Goal: Transaction & Acquisition: Purchase product/service

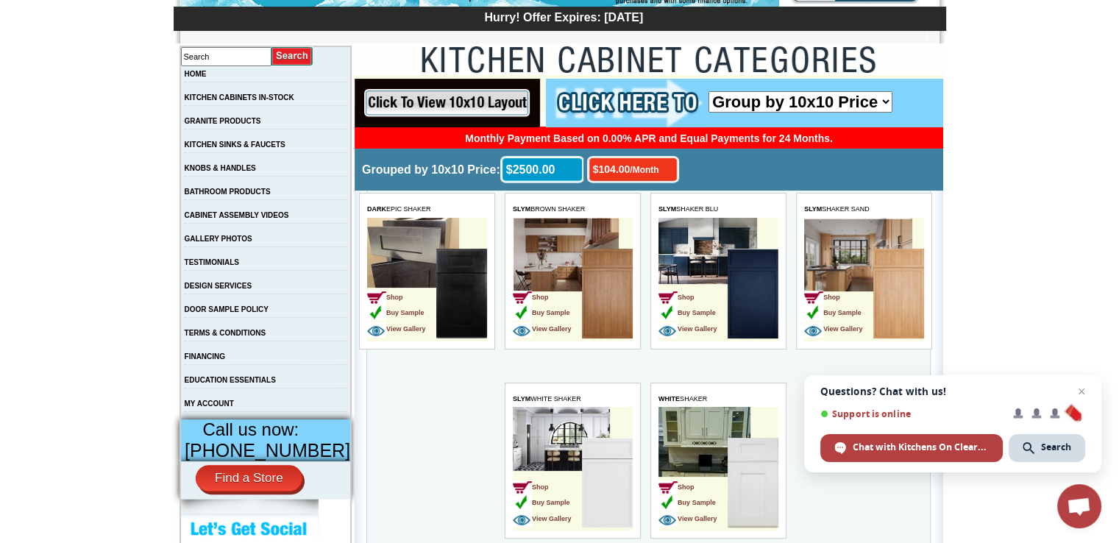
scroll to position [221, 0]
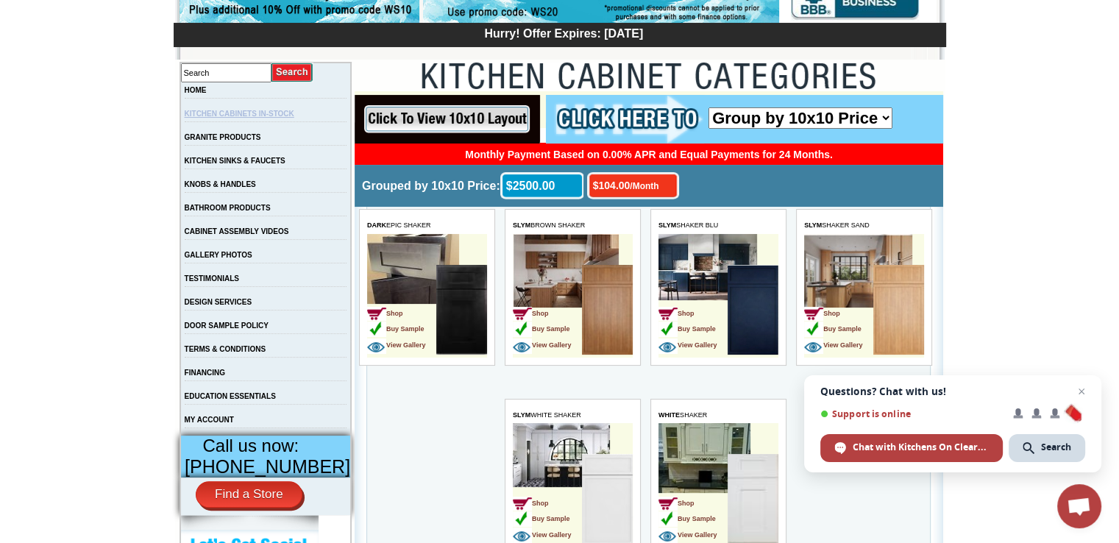
click at [249, 115] on link "KITCHEN CABINETS IN-STOCK" at bounding box center [240, 114] width 110 height 8
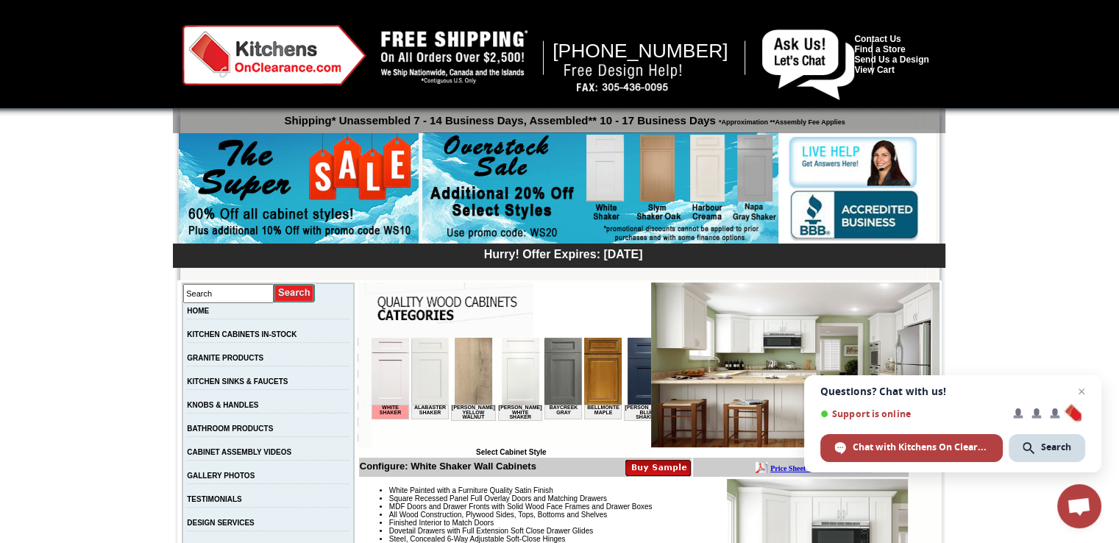
click at [557, 368] on img at bounding box center [562, 371] width 38 height 67
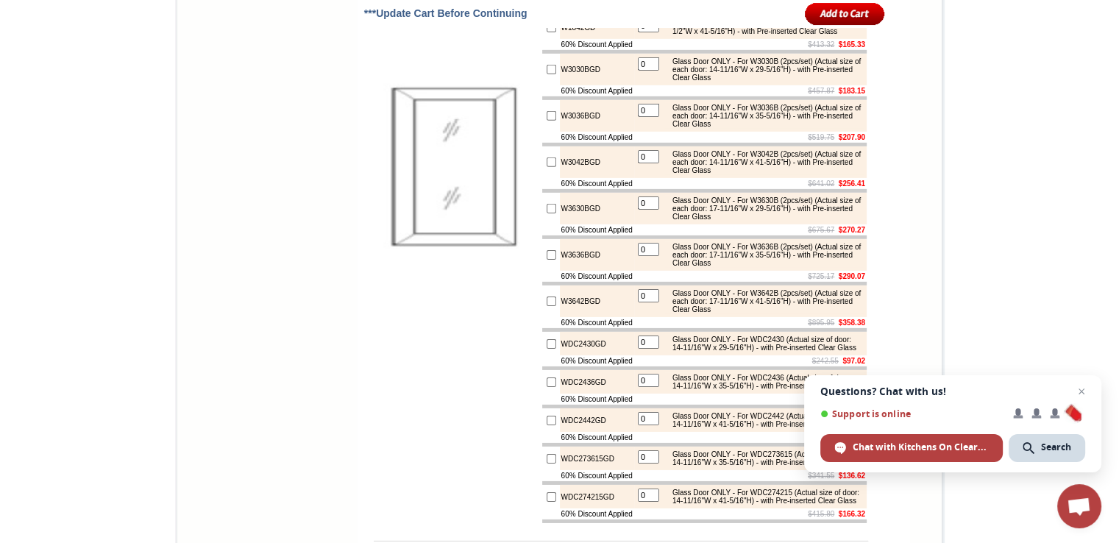
scroll to position [4706, 0]
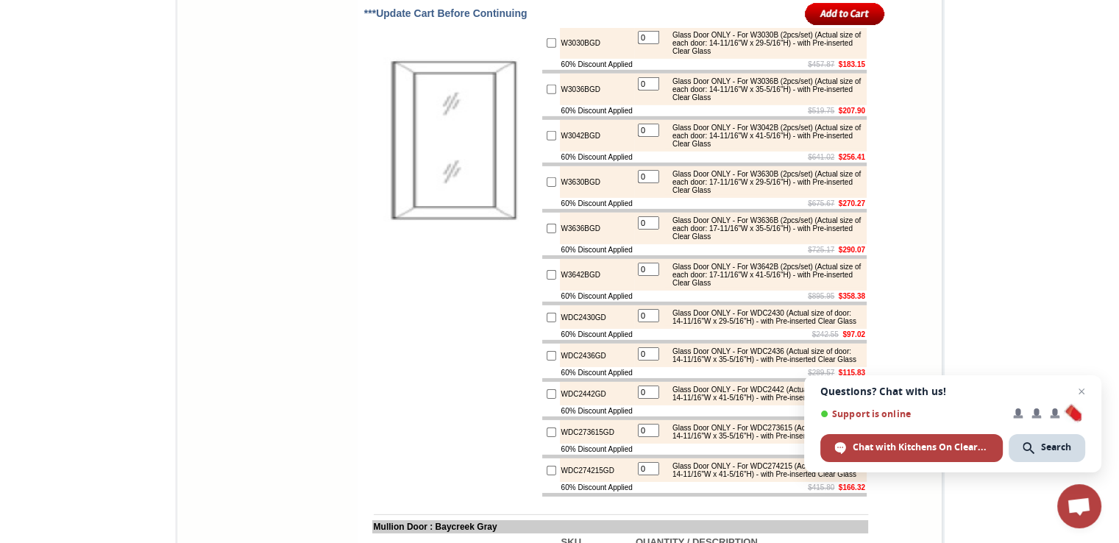
drag, startPoint x: 1077, startPoint y: 390, endPoint x: 1071, endPoint y: 369, distance: 21.4
click at [1077, 389] on span "Open chat" at bounding box center [1081, 391] width 18 height 18
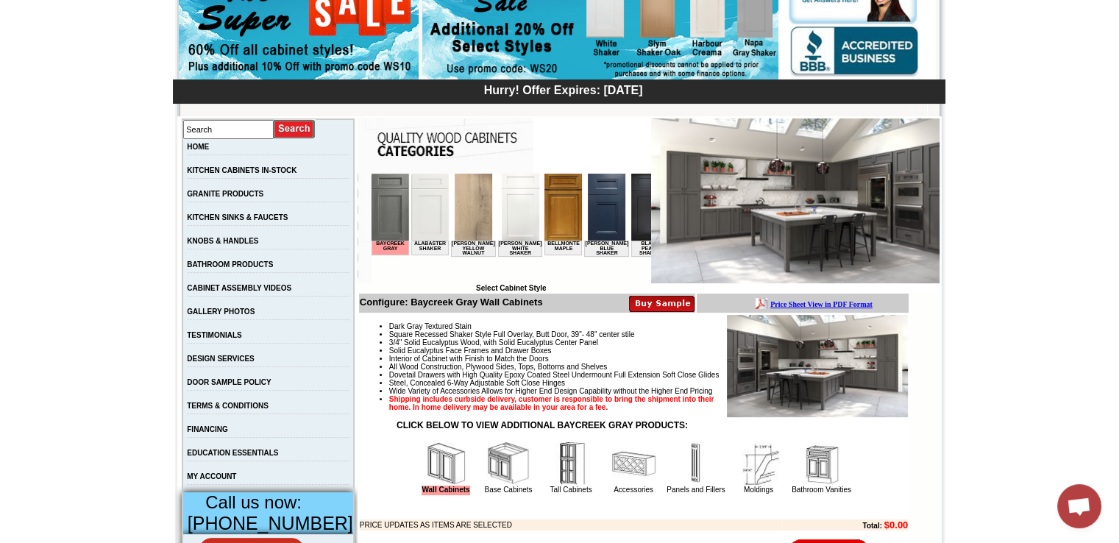
scroll to position [0, 0]
